Goal: Task Accomplishment & Management: Manage account settings

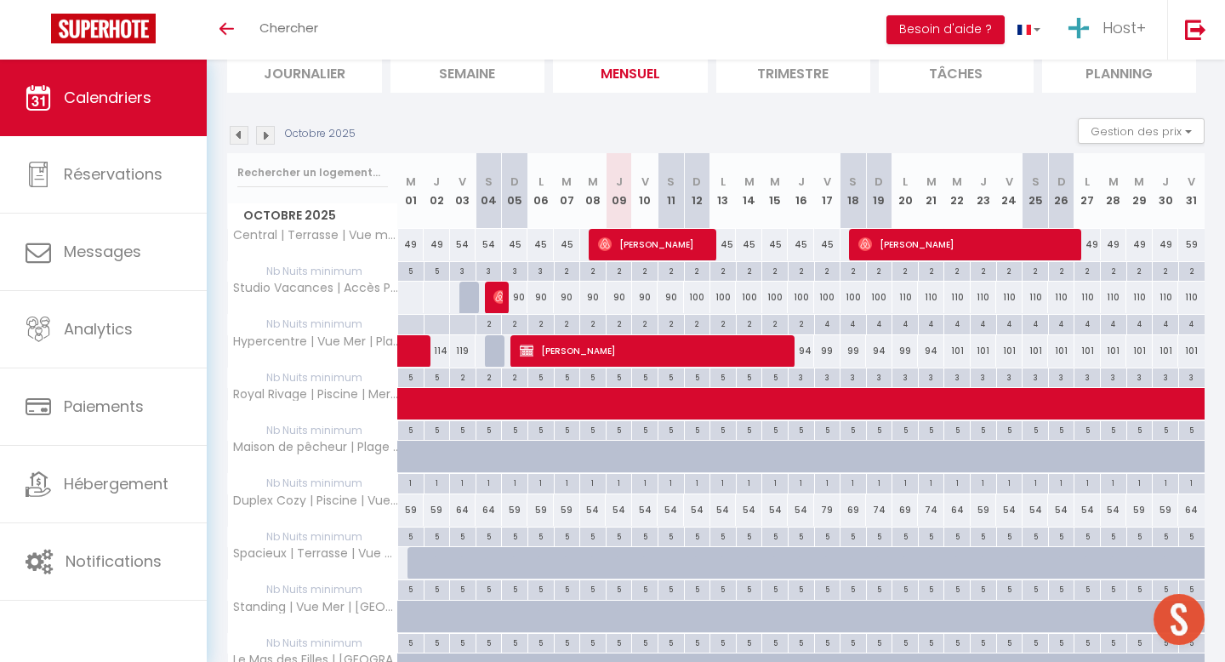
scroll to position [84, 0]
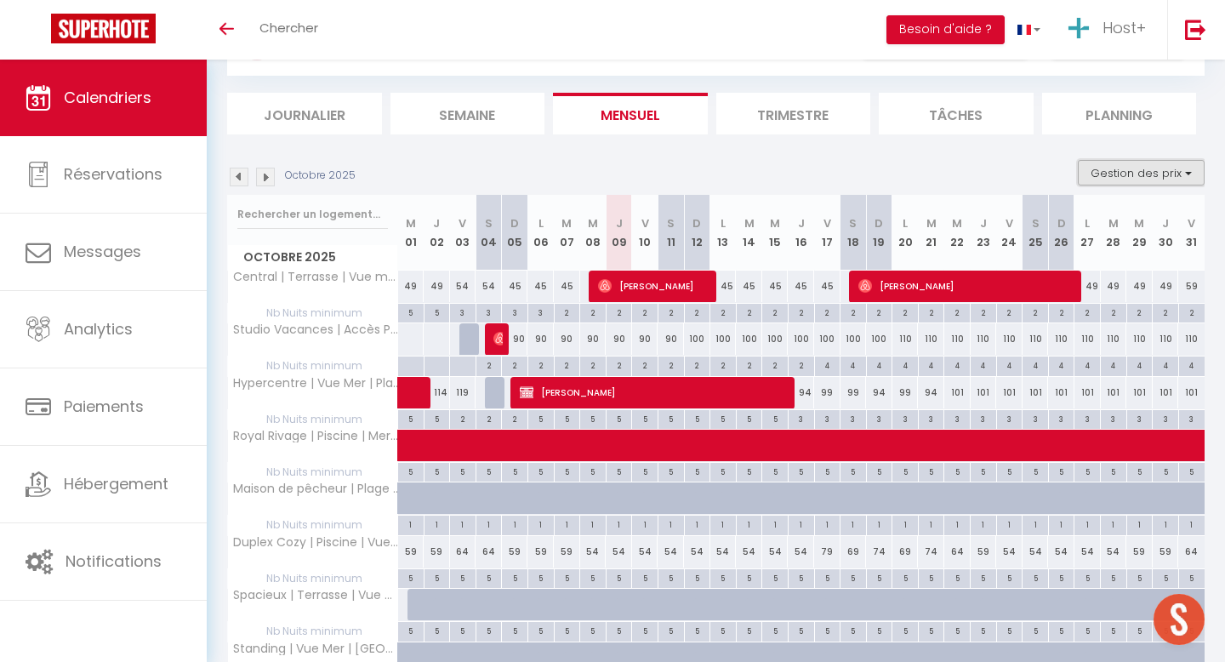
click at [1166, 168] on button "Gestion des prix" at bounding box center [1141, 173] width 127 height 26
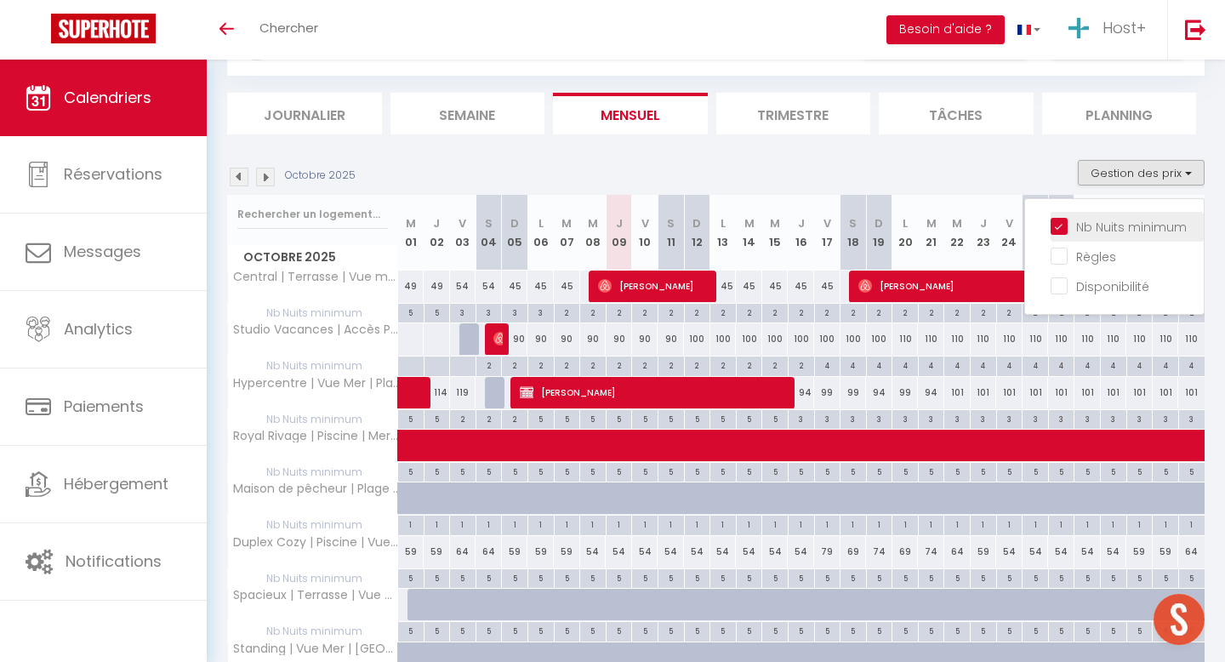
click at [1059, 226] on input "Nb Nuits minimum" at bounding box center [1127, 225] width 153 height 17
checkbox input "false"
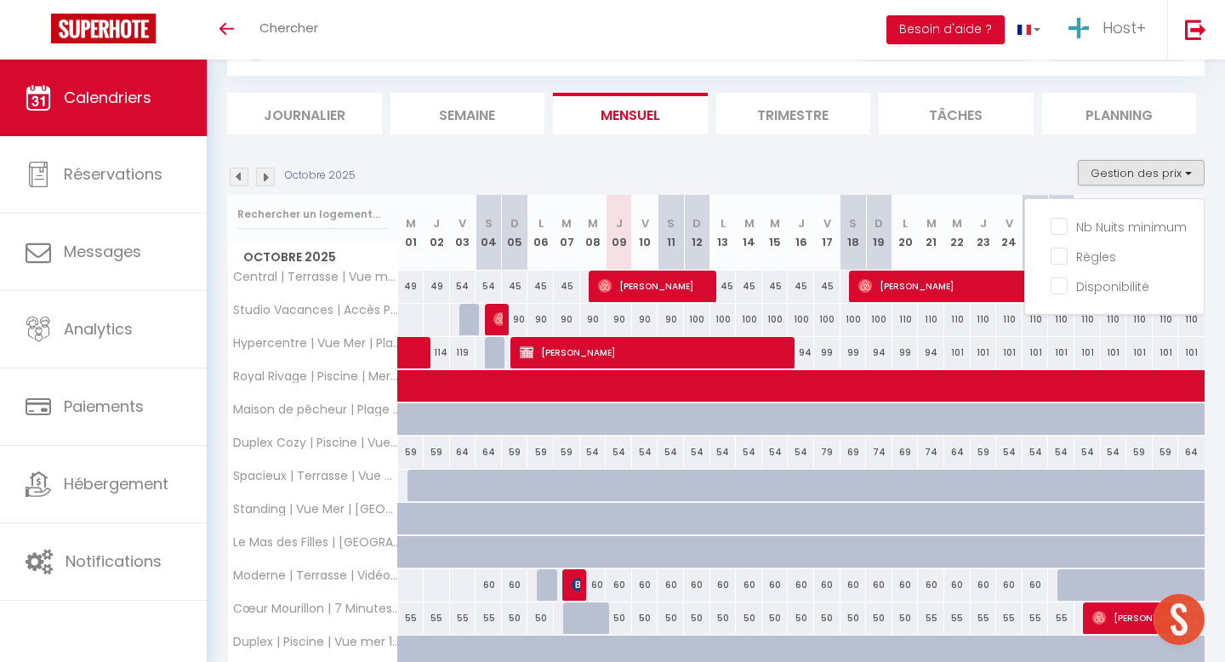
click at [1153, 153] on section "Octobre 2025 Gestion des prix Nb Nuits minimum Règles Disponibilité Octobre 202…" at bounding box center [716, 584] width 978 height 883
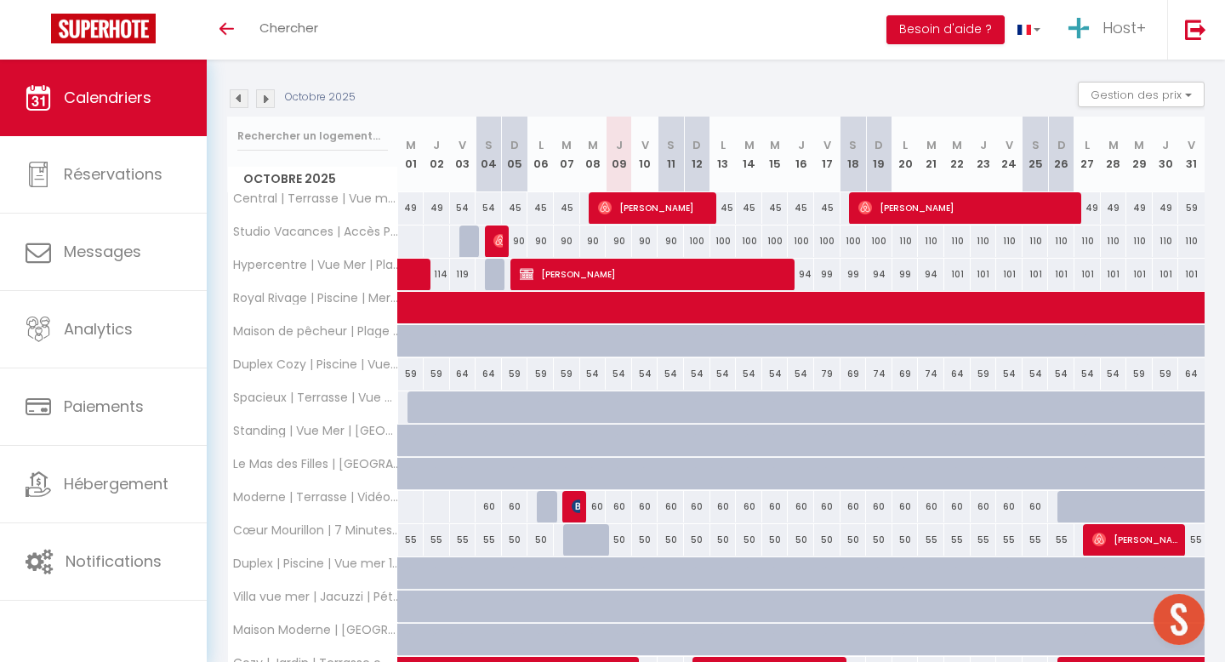
scroll to position [158, 0]
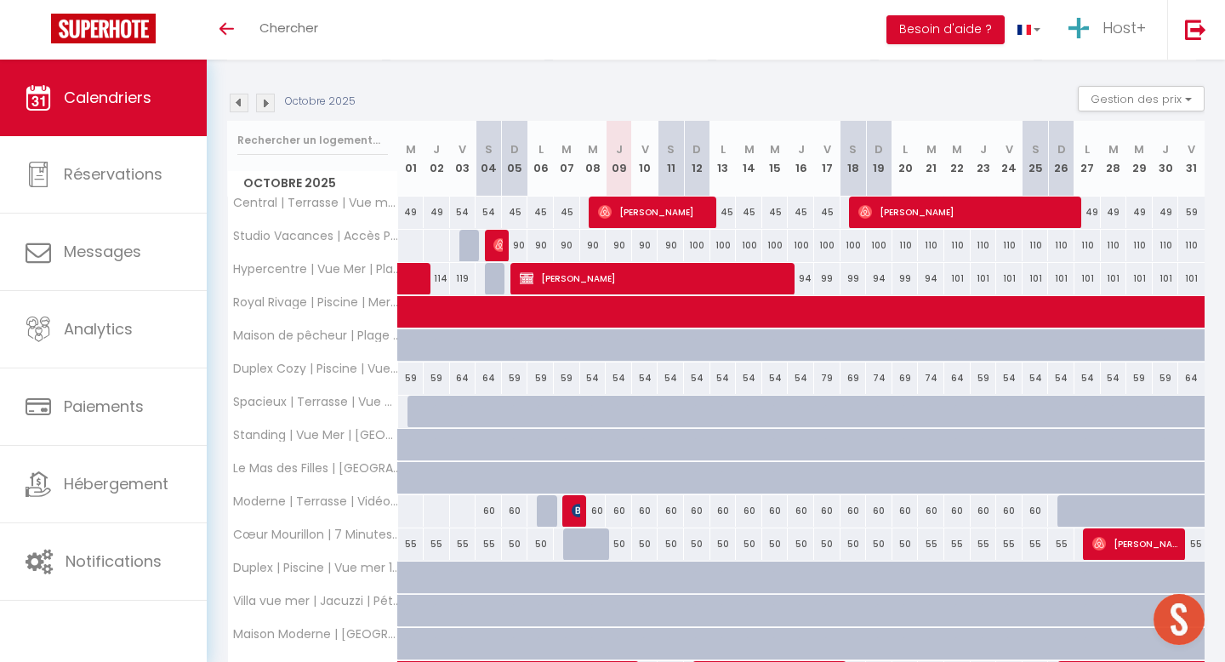
drag, startPoint x: 404, startPoint y: 209, endPoint x: 1104, endPoint y: 213, distance: 700.2
click at [1103, 212] on tr "Central | Terrasse | Vue montagne 49 49 54 54 45 45 45 45 [PERSON_NAME]" at bounding box center [717, 212] width 978 height 33
click at [1155, 214] on div "49" at bounding box center [1166, 212] width 26 height 31
type input "49"
type input "Jeu 30 Octobre 2025"
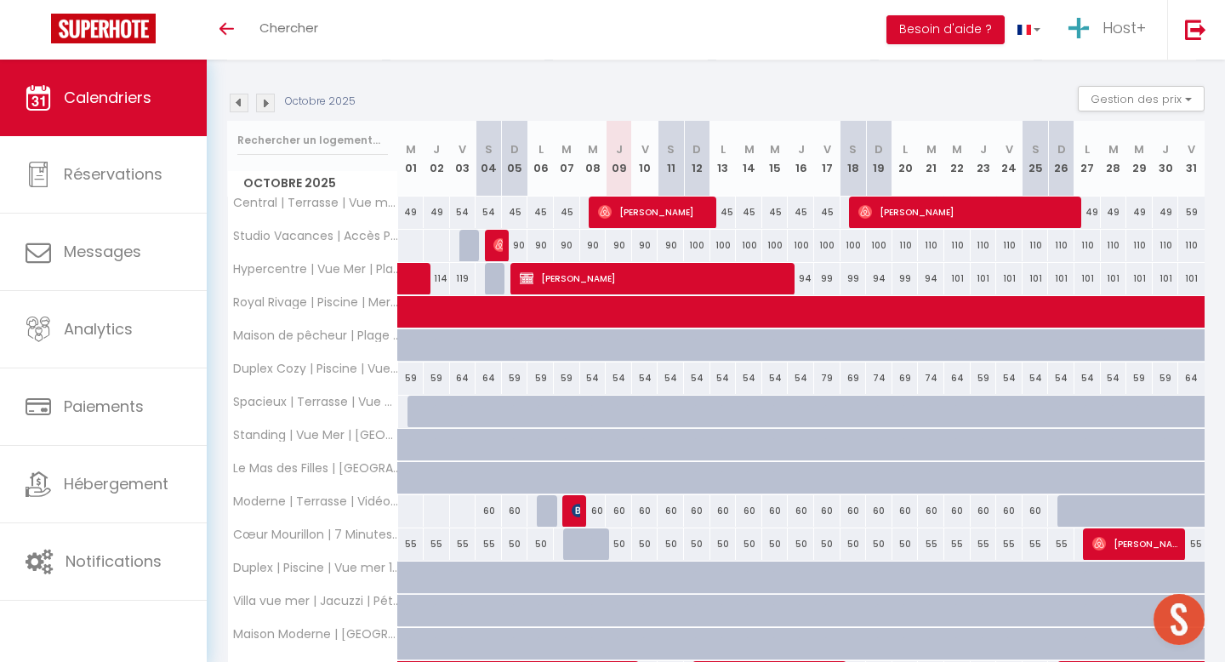
type input "Ven 31 Octobre 2025"
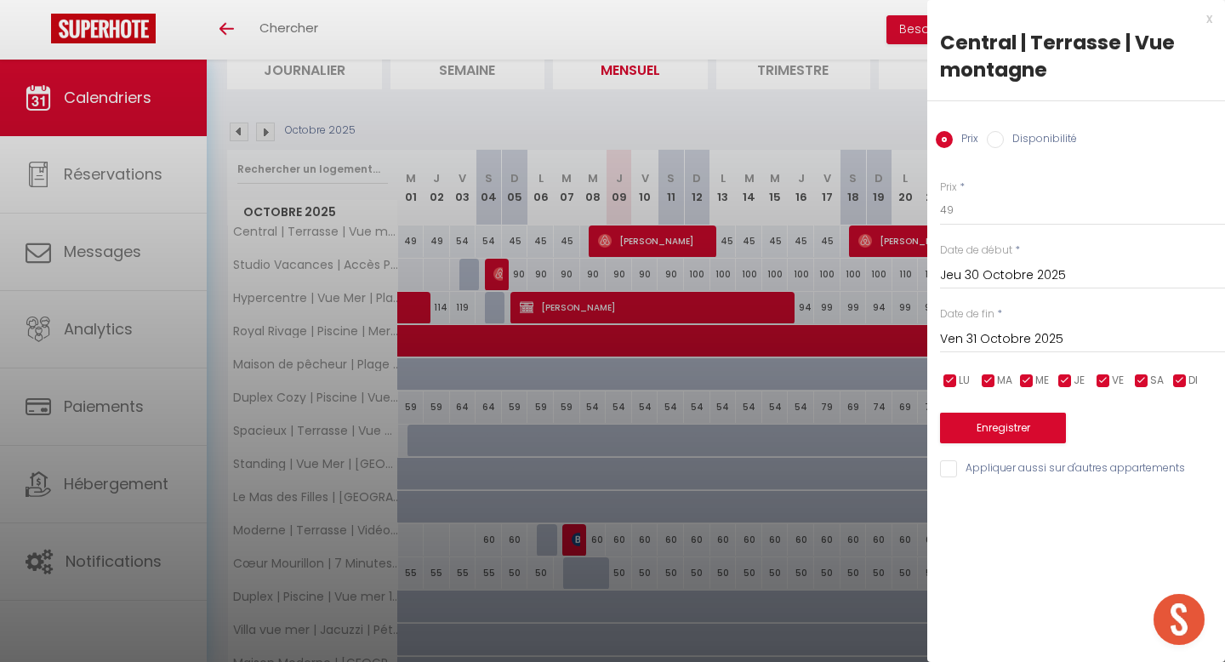
scroll to position [109, 0]
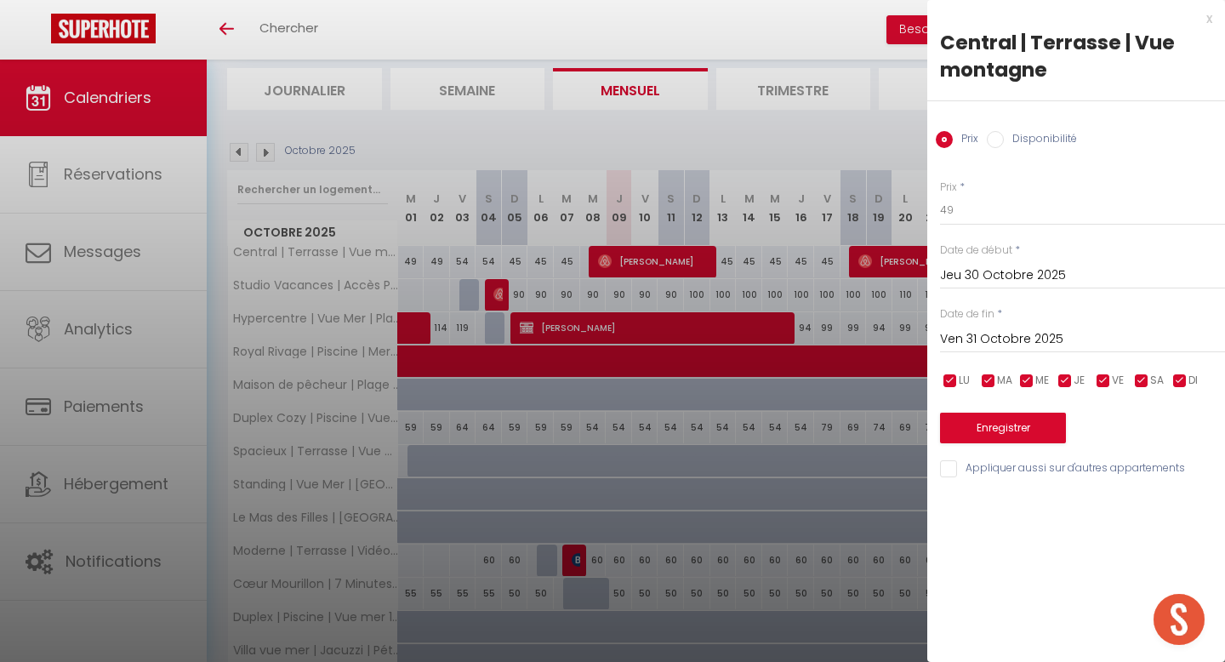
click at [755, 237] on div at bounding box center [612, 331] width 1225 height 662
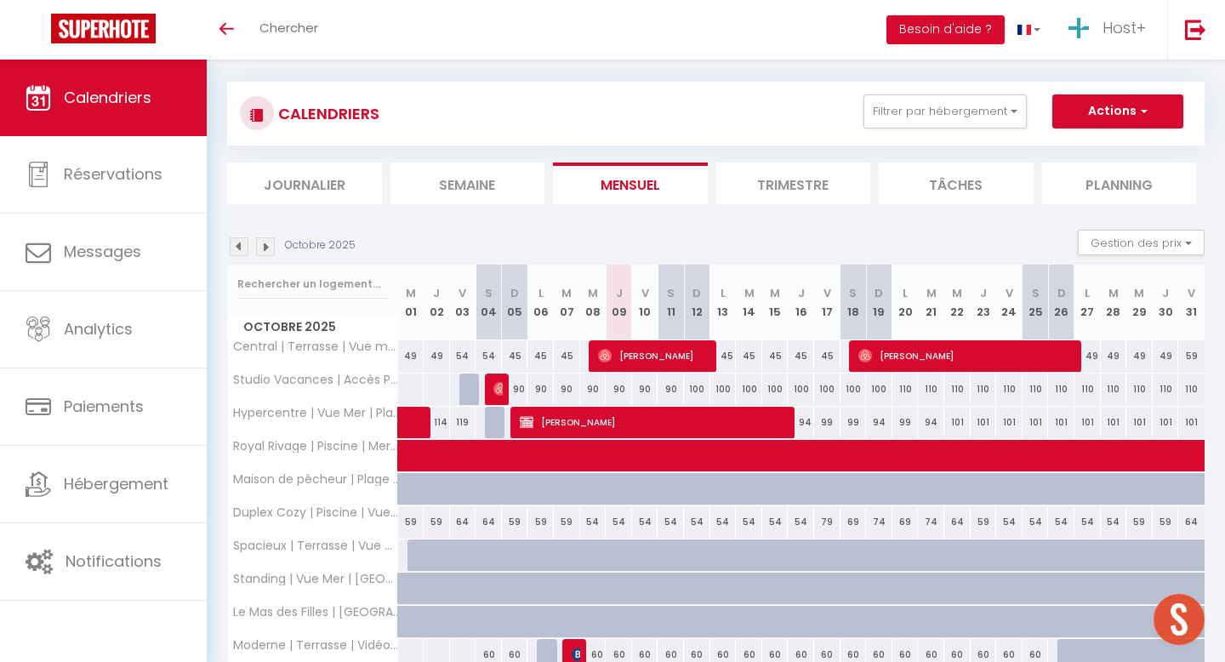
scroll to position [0, 0]
